Goal: Task Accomplishment & Management: Manage account settings

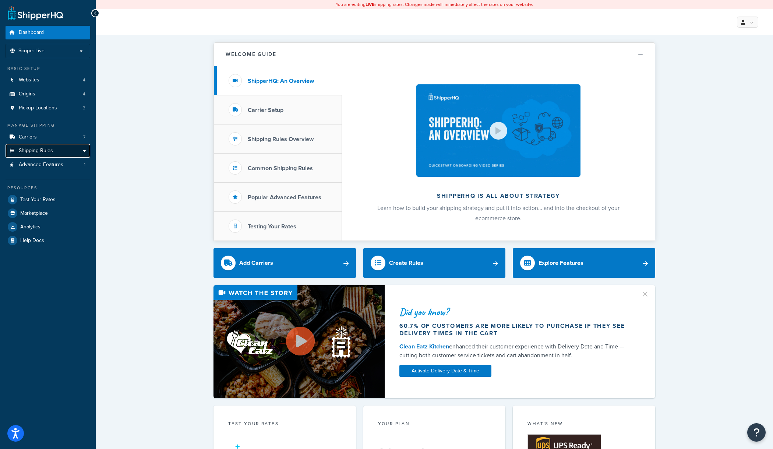
click at [68, 149] on link "Shipping Rules" at bounding box center [48, 151] width 85 height 14
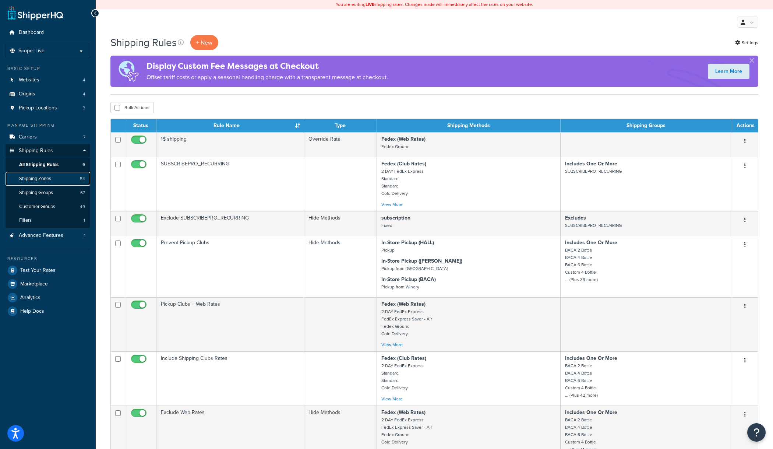
click at [51, 176] on span "Shipping Zones" at bounding box center [35, 179] width 32 height 6
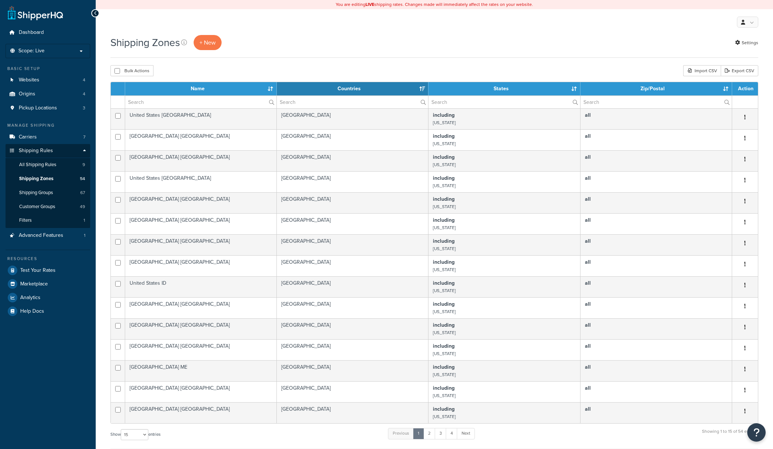
select select "15"
click at [453, 436] on link "4" at bounding box center [452, 433] width 12 height 11
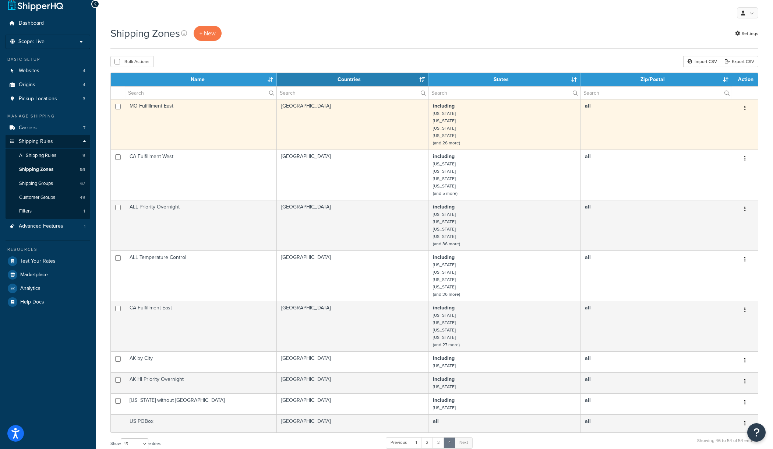
click at [467, 110] on td "including Arkansas Connecticut Florida Georgia (and 26 more)" at bounding box center [505, 124] width 152 height 50
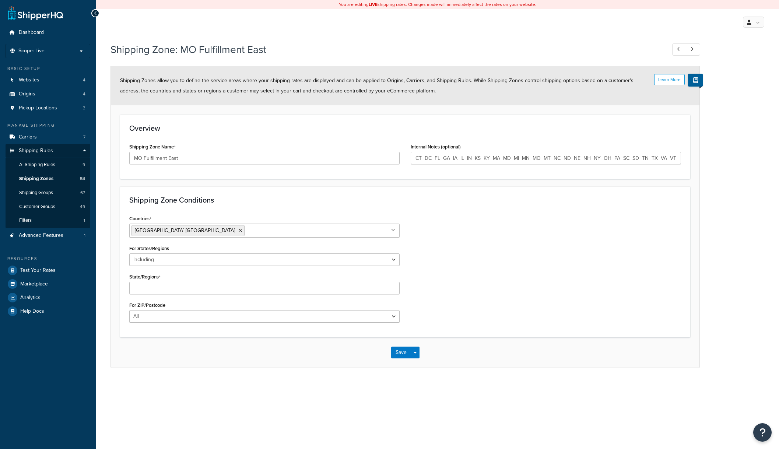
select select "including"
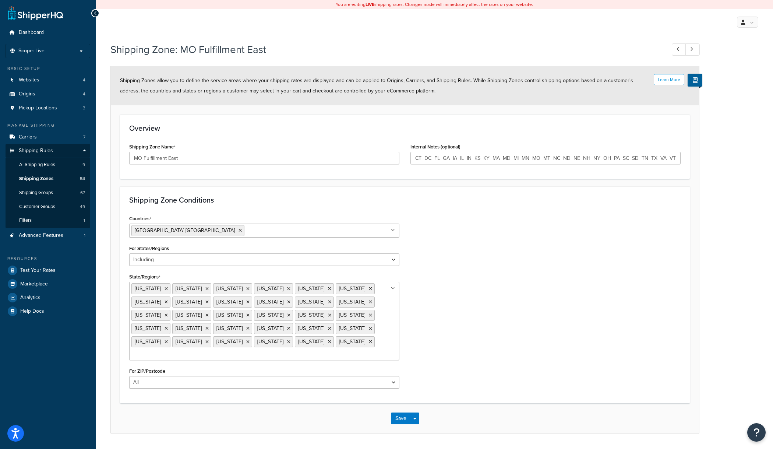
click at [197, 351] on input "State/Regions" at bounding box center [163, 355] width 65 height 8
click at [404, 415] on button "Save" at bounding box center [401, 420] width 20 height 12
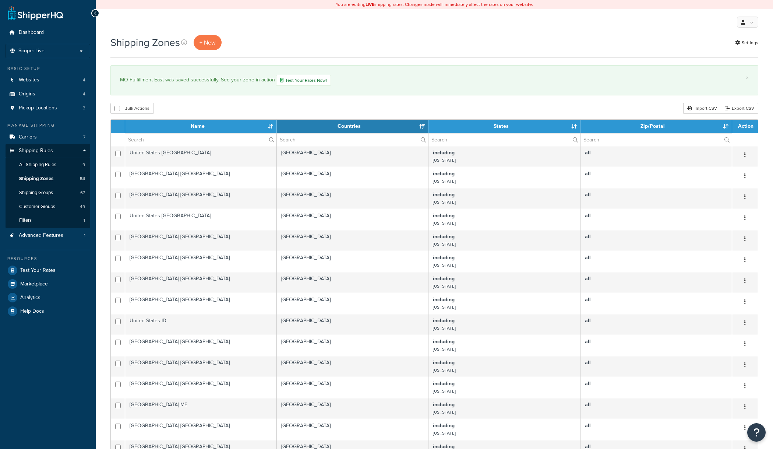
select select "15"
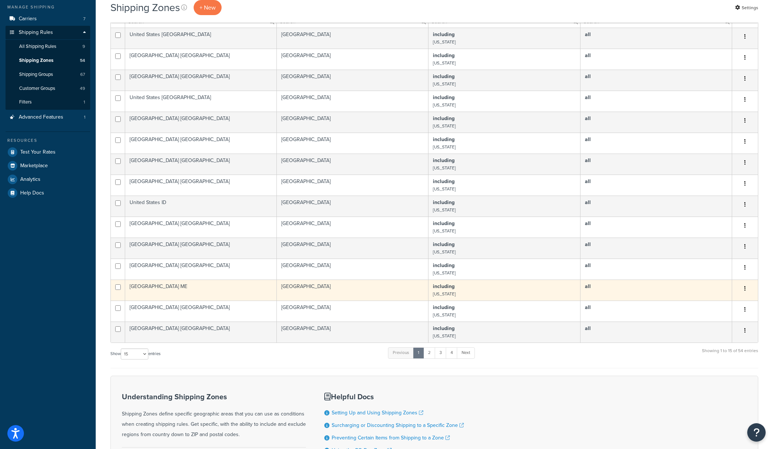
scroll to position [200, 0]
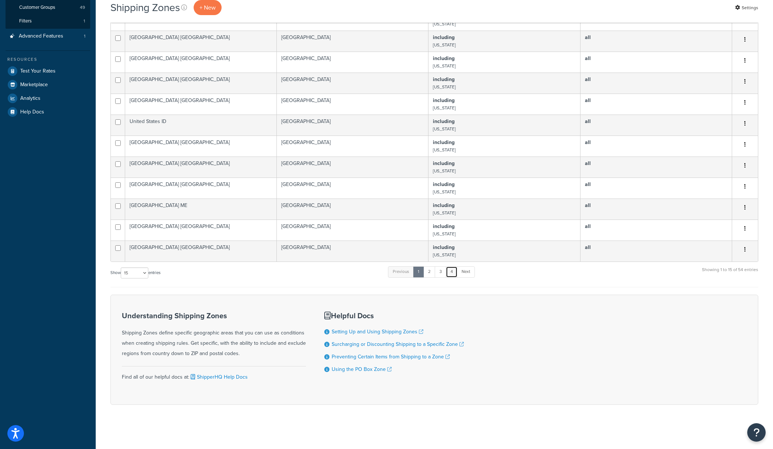
click at [457, 271] on link "4" at bounding box center [452, 271] width 12 height 11
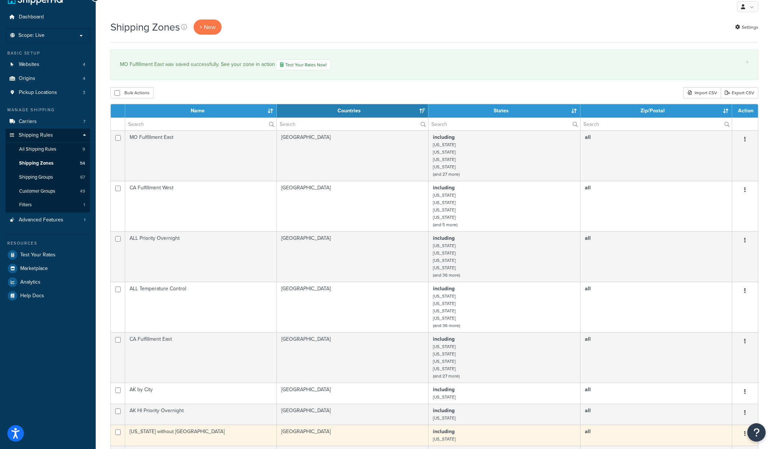
scroll to position [52, 0]
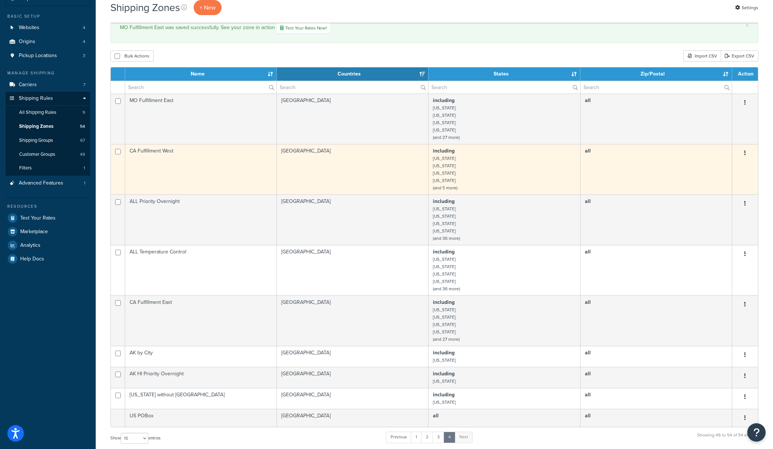
click at [458, 164] on td "including Arizona California Colorado Idaho (and 5 more)" at bounding box center [505, 169] width 152 height 50
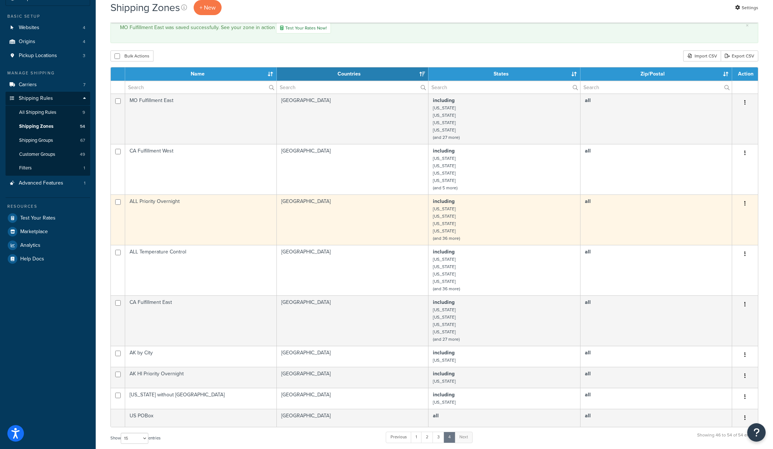
click at [472, 213] on td "including [US_STATE] [US_STATE] [US_STATE] [US_STATE] (and 36 more)" at bounding box center [505, 219] width 152 height 50
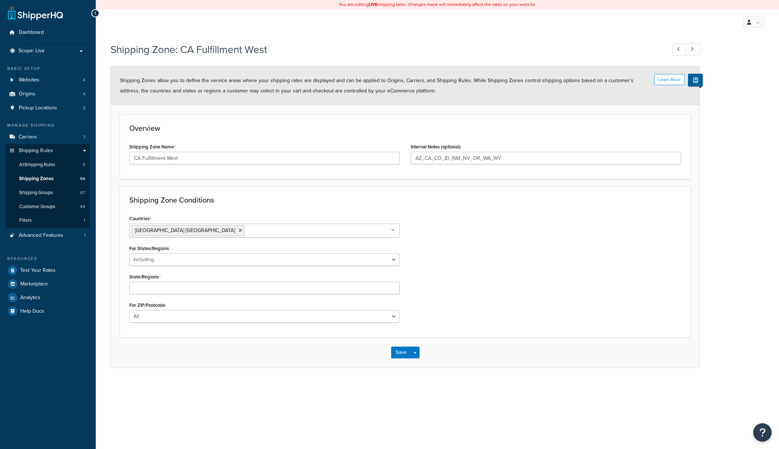
select select "including"
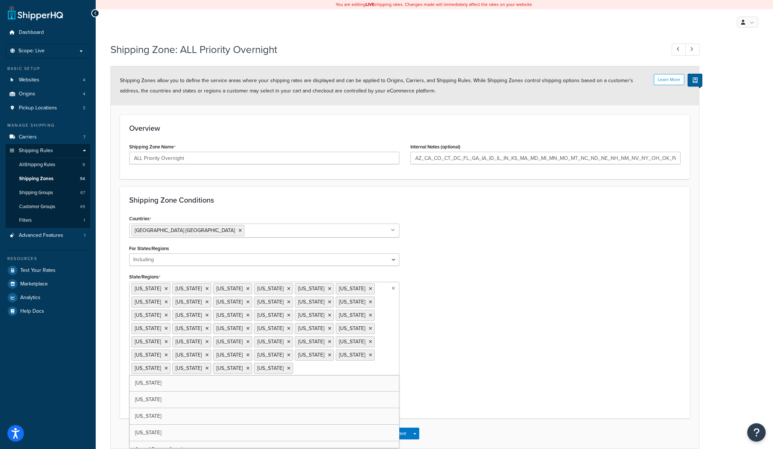
click at [184, 332] on ul "Arizona California Colorado Connecticut District of Columbia Florida Georgia Id…" at bounding box center [264, 329] width 270 height 94
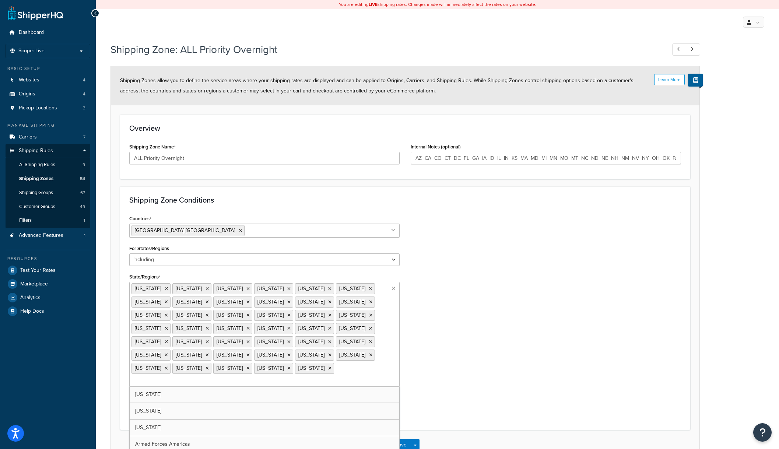
click at [429, 404] on form "Learn More Shipping Zones allow you to define the service areas where your ship…" at bounding box center [405, 263] width 589 height 394
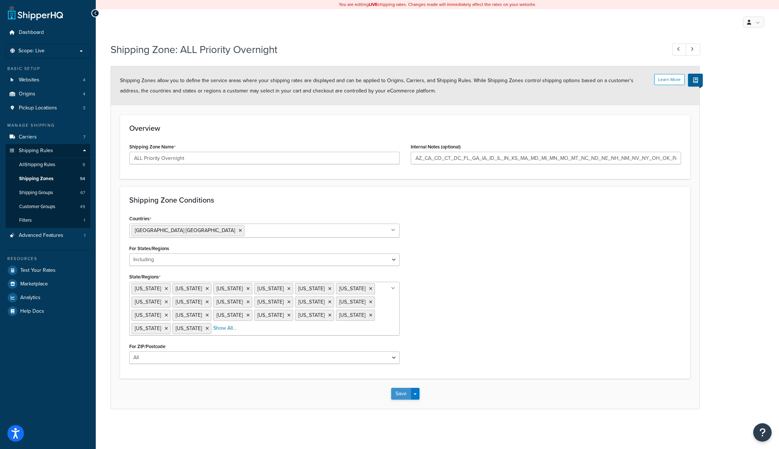
click at [403, 390] on button "Save" at bounding box center [401, 394] width 20 height 12
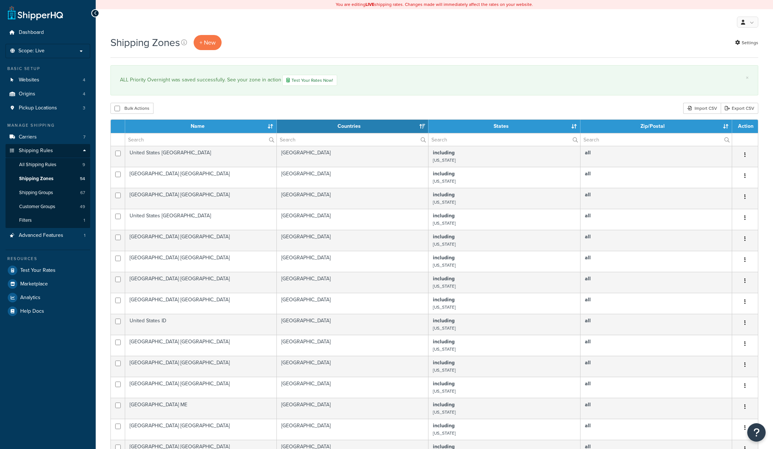
select select "15"
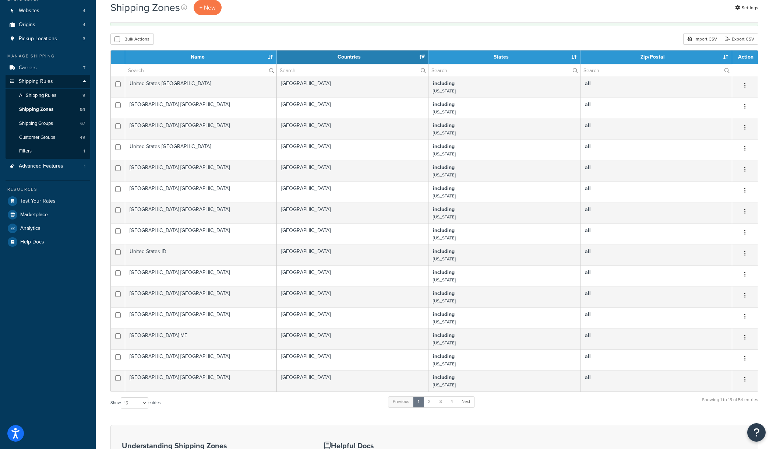
scroll to position [200, 0]
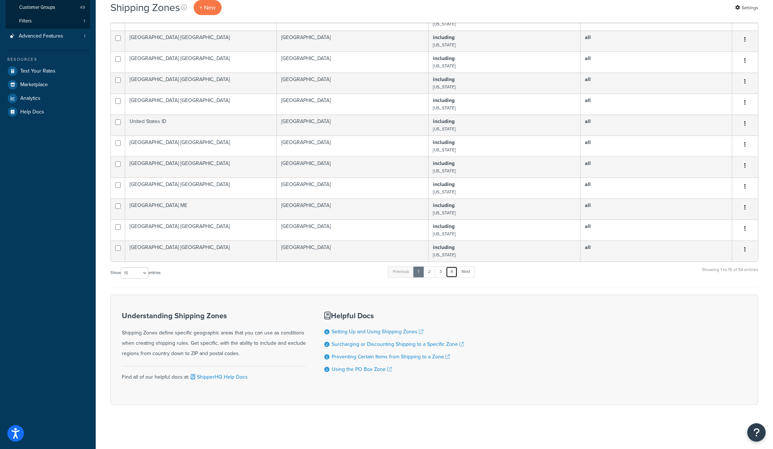
click at [455, 276] on link "4" at bounding box center [452, 271] width 12 height 11
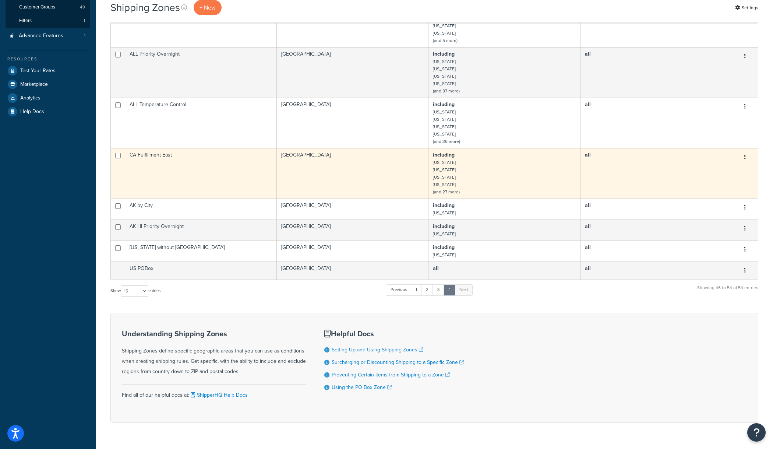
scroll to position [163, 0]
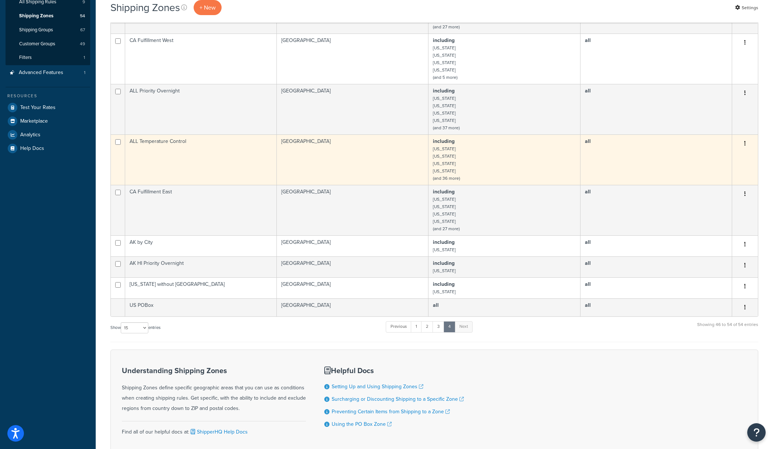
click at [455, 152] on td "including Arizona California Colorado Connecticut (and 36 more)" at bounding box center [505, 159] width 152 height 50
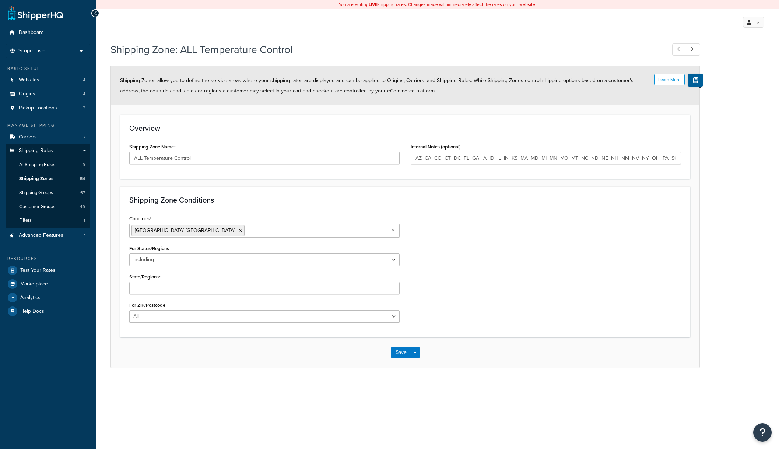
select select "including"
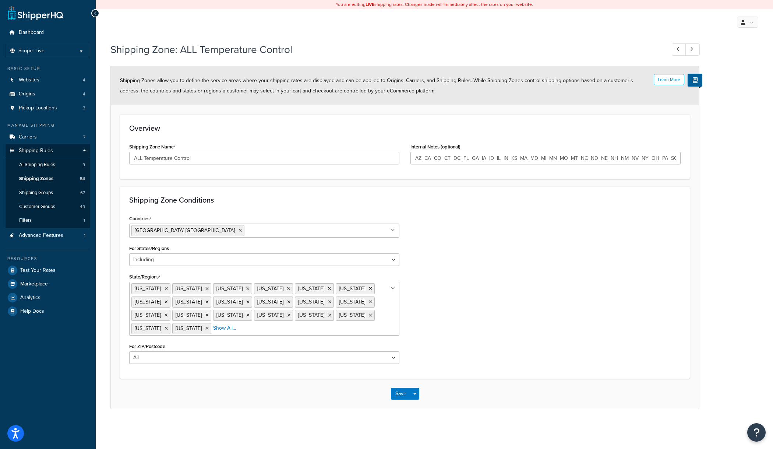
click at [188, 329] on ul "Arizona California Colorado Connecticut District of Columbia Florida Georgia Id…" at bounding box center [264, 309] width 270 height 54
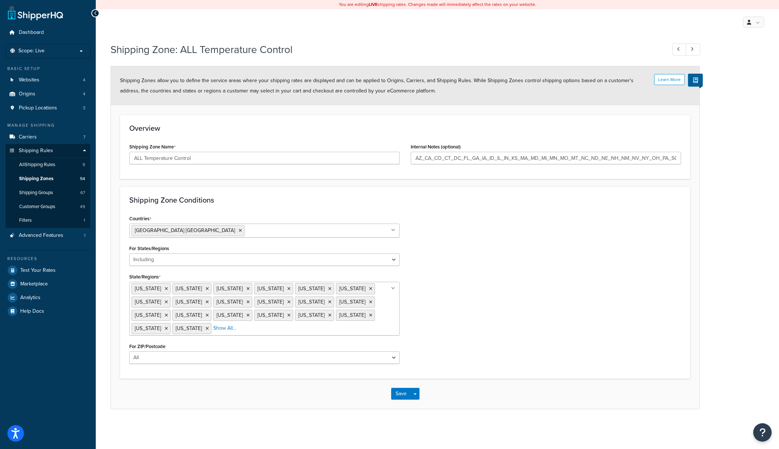
click at [428, 388] on form "Learn More Shipping Zones allow you to define the service areas where your ship…" at bounding box center [405, 237] width 589 height 343
click at [397, 392] on button "Save" at bounding box center [401, 394] width 20 height 12
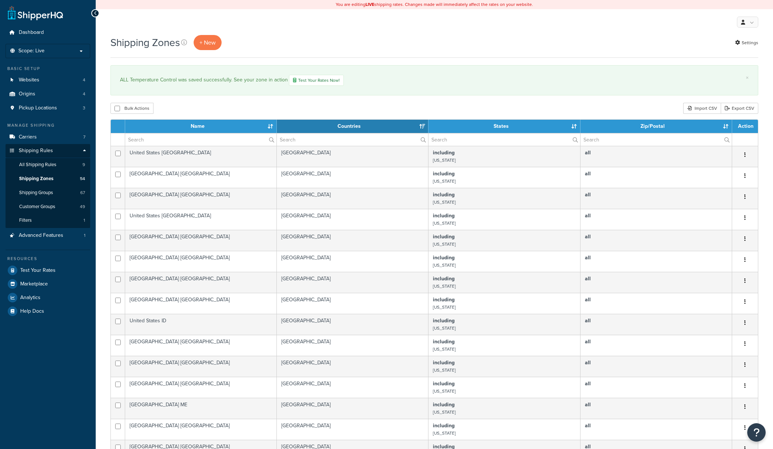
select select "15"
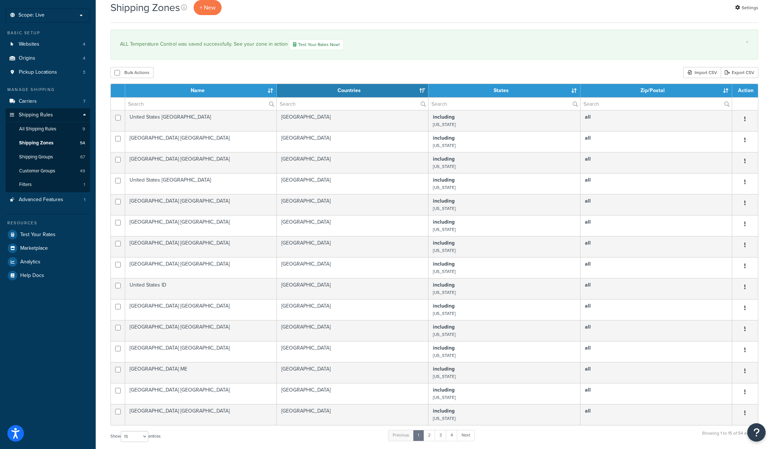
scroll to position [200, 0]
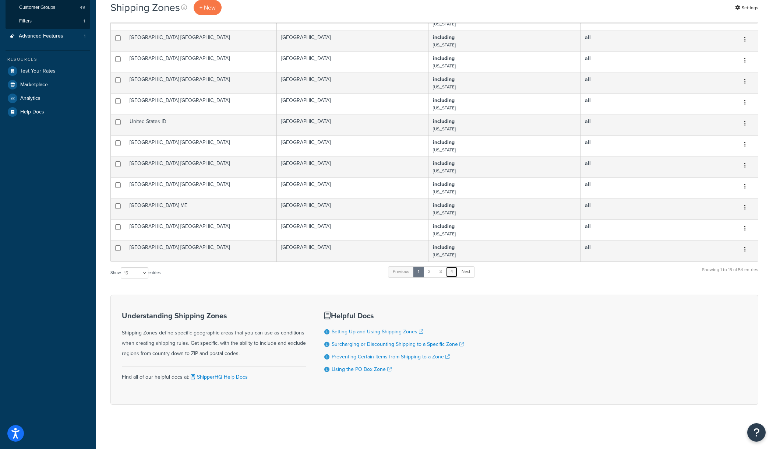
click at [455, 269] on link "4" at bounding box center [452, 271] width 12 height 11
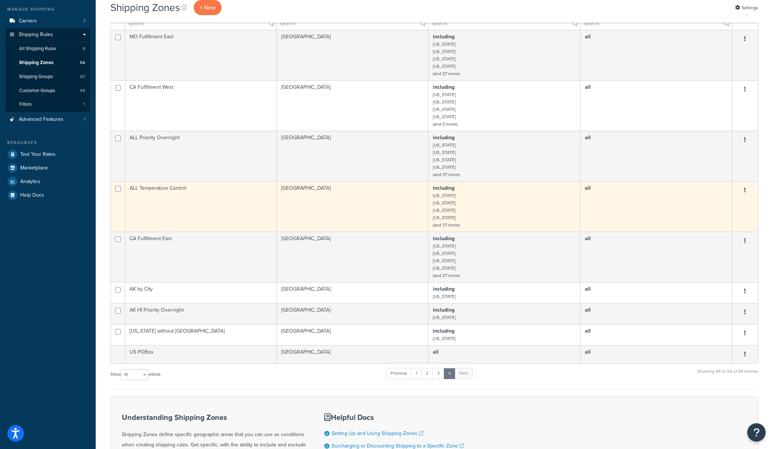
scroll to position [126, 0]
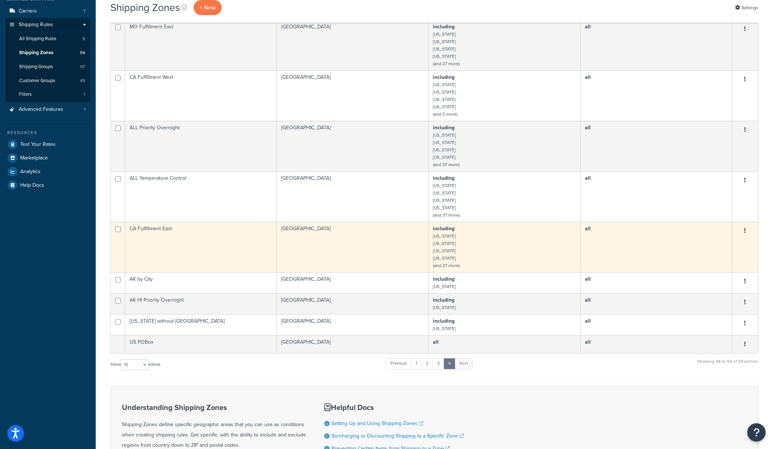
click at [467, 242] on td "including Arkansas Connecticut Florida Georgia (and 27 more)" at bounding box center [505, 247] width 152 height 50
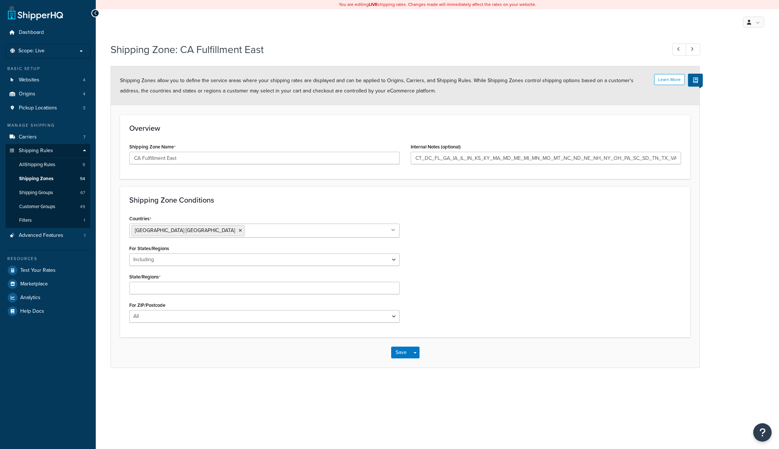
select select "including"
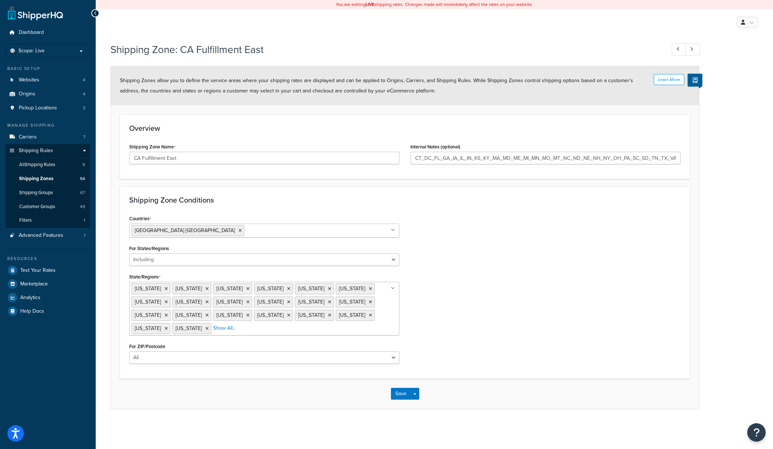
click at [206, 333] on ul "Arkansas Connecticut District of Columbia Florida Georgia Illinois Indiana Iowa…" at bounding box center [264, 309] width 270 height 54
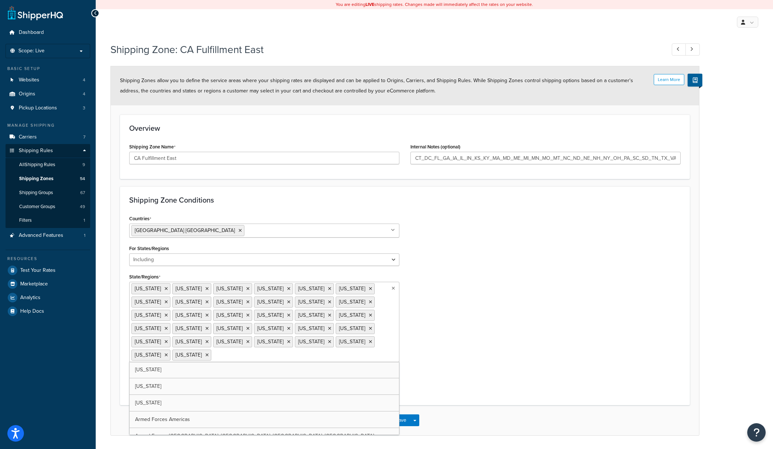
click at [440, 396] on form "Learn More Shipping Zones allow you to define the service areas where your ship…" at bounding box center [405, 250] width 589 height 369
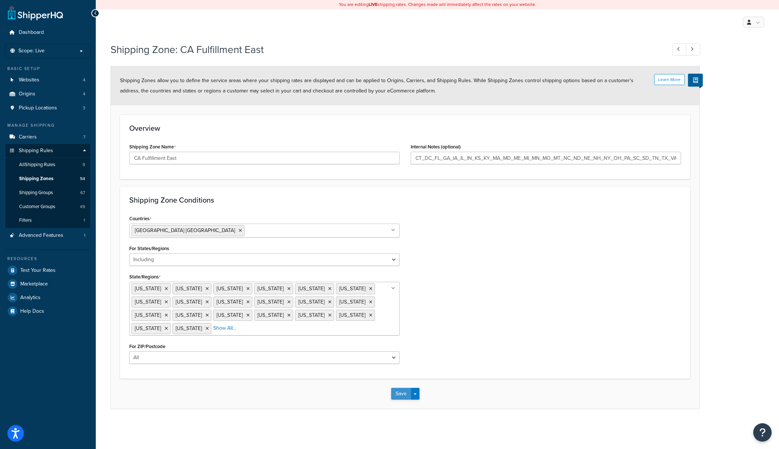
click at [397, 397] on button "Save" at bounding box center [401, 394] width 20 height 12
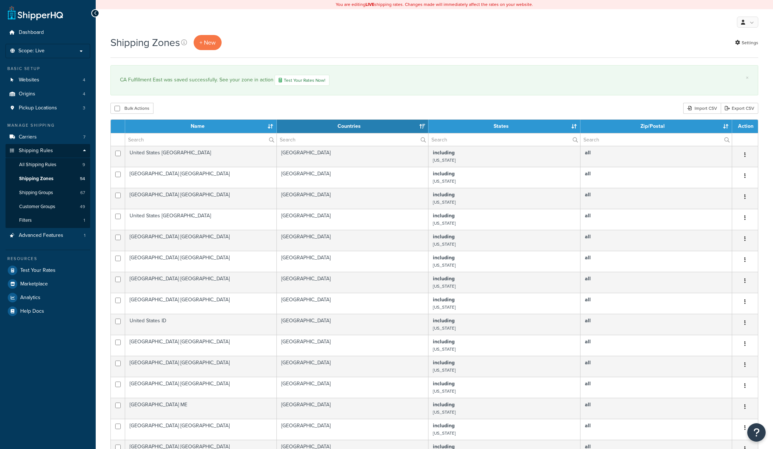
select select "15"
